Goal: Task Accomplishment & Management: Complete application form

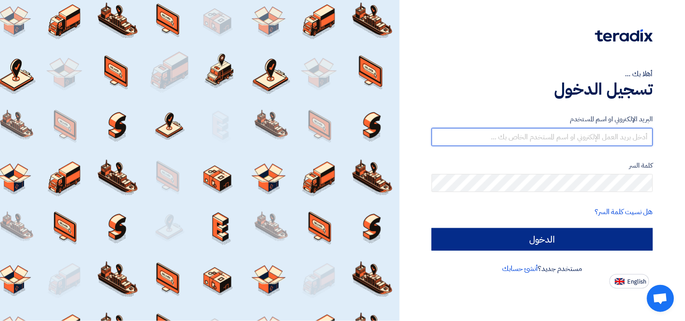
type input "[EMAIL_ADDRESS][DOMAIN_NAME]"
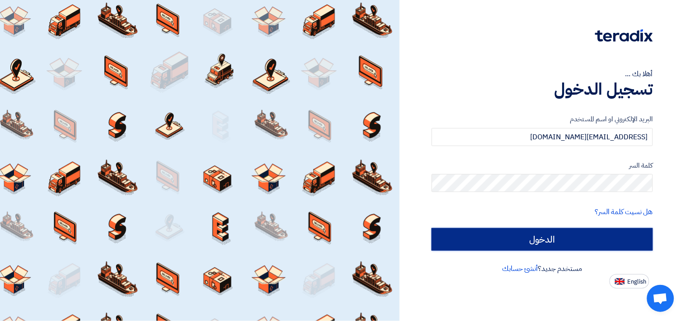
click at [536, 237] on input "الدخول" at bounding box center [541, 239] width 221 height 23
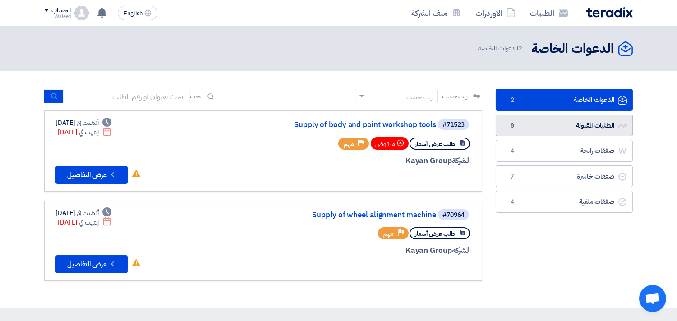
click at [527, 127] on link "الطلبات المقبولة الطلبات المقبولة 8" at bounding box center [564, 126] width 137 height 22
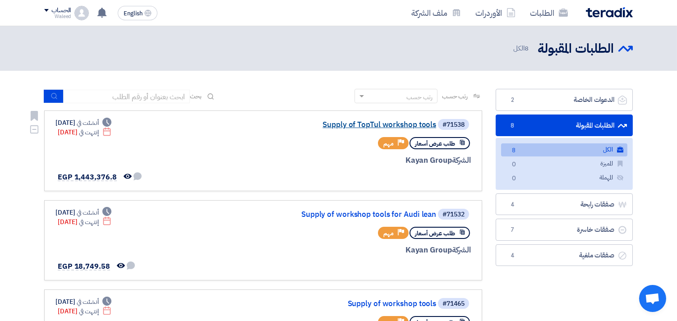
click at [391, 121] on link "Supply of TopTul workshop tools" at bounding box center [346, 125] width 181 height 8
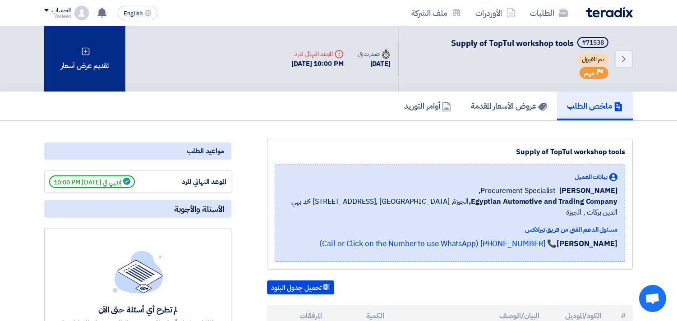
click at [83, 78] on div "تقديم عرض أسعار" at bounding box center [84, 58] width 81 height 65
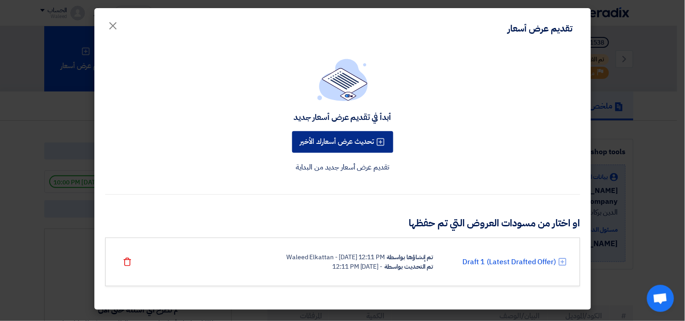
click at [345, 143] on button "تحديث عرض أسعارك الأخير" at bounding box center [342, 142] width 101 height 22
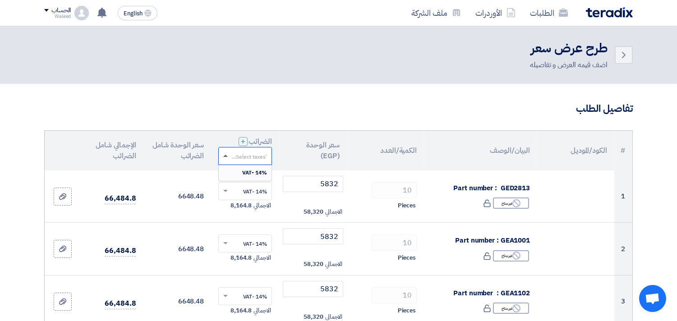
click at [226, 156] on span at bounding box center [225, 156] width 5 height 2
click at [226, 156] on span at bounding box center [225, 156] width 5 height 3
click at [544, 14] on link "الطلبات" at bounding box center [549, 12] width 52 height 21
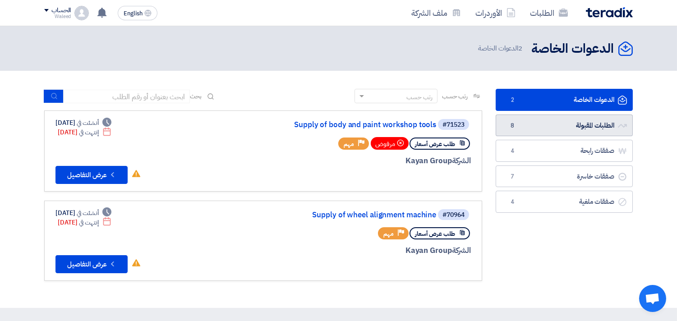
click at [554, 129] on link "الطلبات المقبولة الطلبات المقبولة 8" at bounding box center [564, 126] width 137 height 22
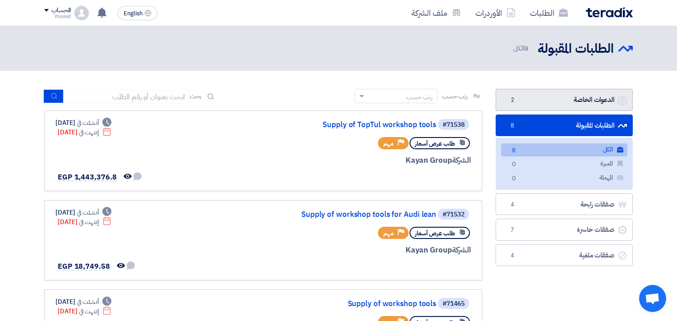
click at [554, 98] on link "الدعوات الخاصة الدعوات الخاصة 2" at bounding box center [564, 100] width 137 height 22
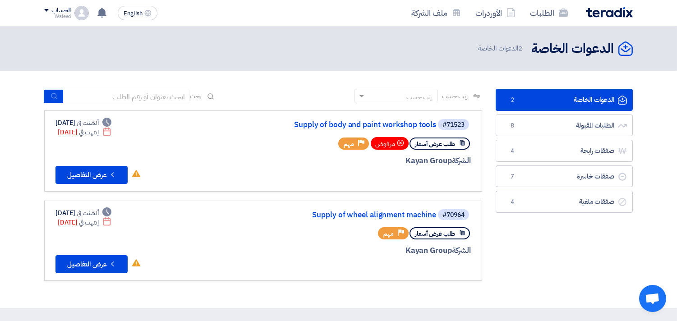
click at [547, 103] on link "الدعوات الخاصة الدعوات الخاصة 2" at bounding box center [564, 100] width 137 height 22
click at [259, 40] on div "الدعوات الخاصة الدعوات الخاصة 2 الدعوات الخاصة" at bounding box center [338, 49] width 589 height 18
click at [539, 260] on div "الدعوات الخاصة الدعوات الخاصة 2 الطلبات المقبولة الطلبات المقبولة 8 صفقات رابحة…" at bounding box center [564, 189] width 151 height 201
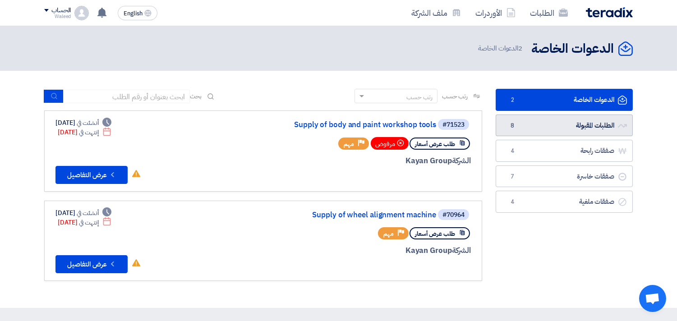
click at [534, 126] on link "الطلبات المقبولة الطلبات المقبولة 8" at bounding box center [564, 126] width 137 height 22
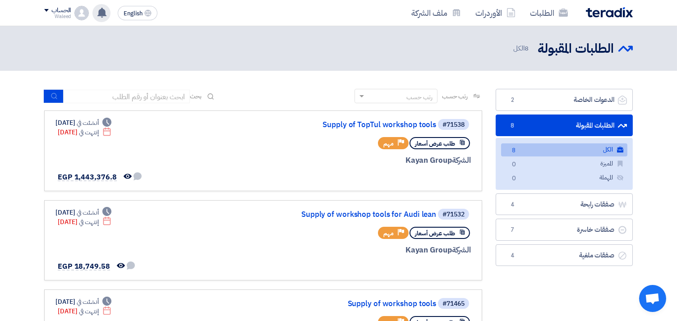
click at [104, 12] on use at bounding box center [101, 13] width 9 height 10
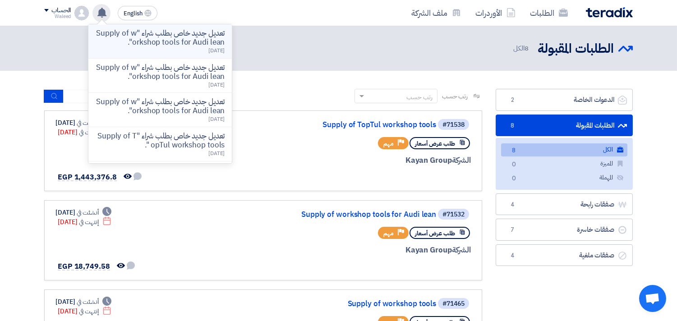
click at [187, 36] on p "تعديل جديد خاص بطلب شراء "Supply of workshop tools for Audi lean"." at bounding box center [160, 38] width 129 height 18
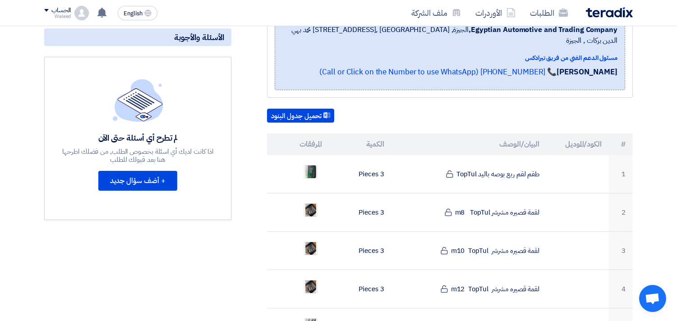
scroll to position [118, 0]
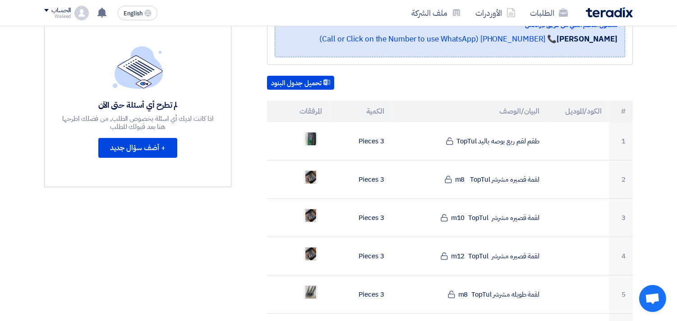
scroll to position [201, 0]
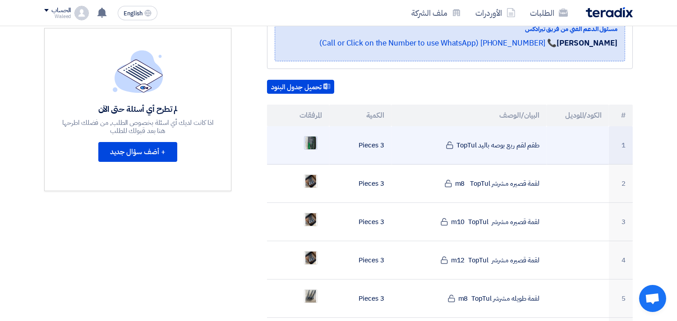
click at [313, 135] on img at bounding box center [311, 143] width 13 height 16
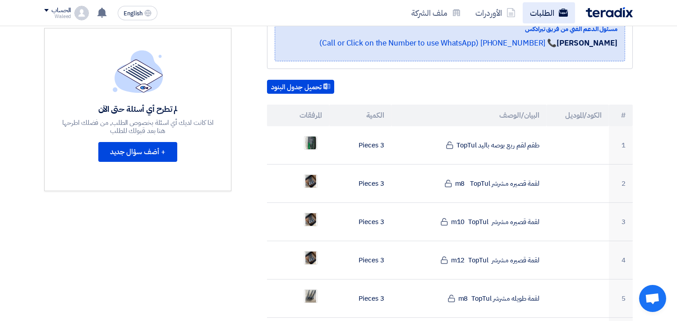
click at [547, 13] on link "الطلبات" at bounding box center [549, 12] width 52 height 21
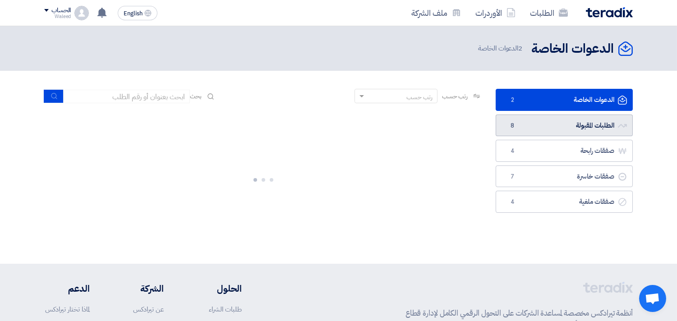
click at [539, 120] on link "الطلبات المقبولة الطلبات المقبولة 8" at bounding box center [564, 126] width 137 height 22
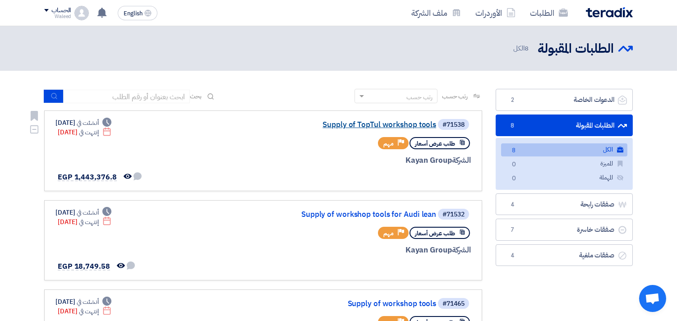
click at [390, 123] on link "Supply of TopTul workshop tools" at bounding box center [346, 125] width 181 height 8
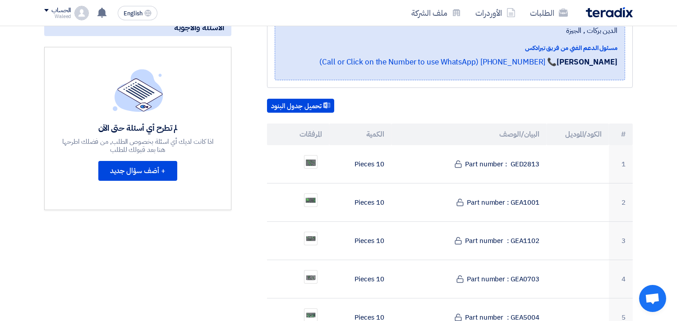
scroll to position [185, 0]
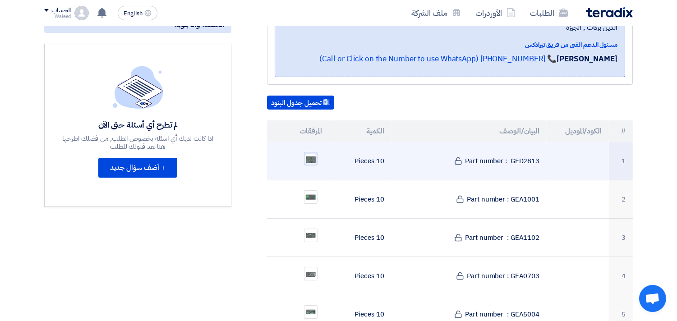
click at [309, 153] on img at bounding box center [311, 159] width 13 height 12
